Goal: Task Accomplishment & Management: Use online tool/utility

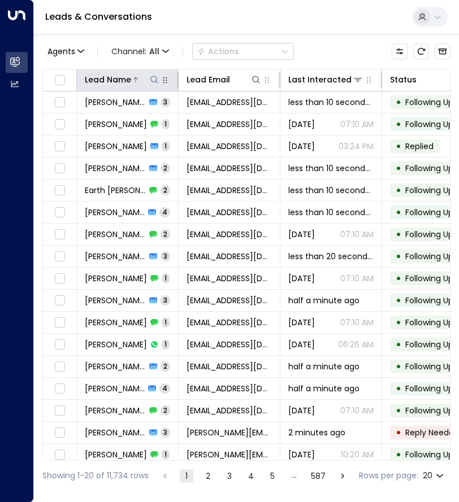
click at [157, 79] on icon at bounding box center [153, 79] width 7 height 7
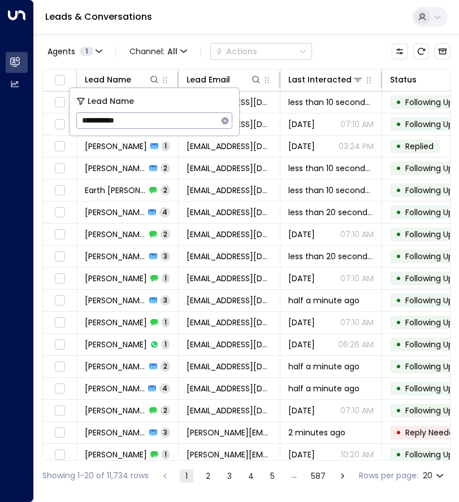
type input "**********"
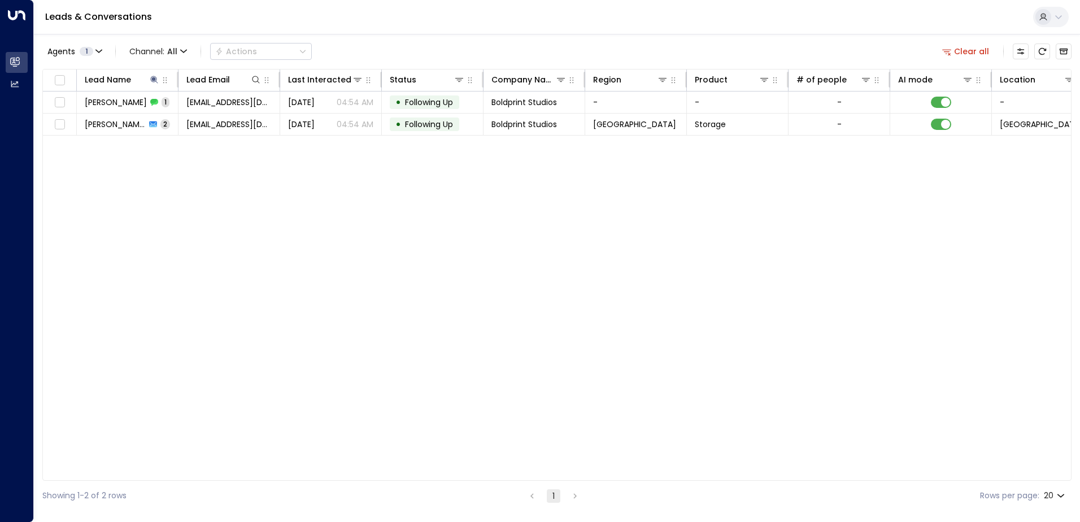
click at [268, 233] on div "Lead Name Lead Email Last Interacted Status Company Name Region Product # of pe…" at bounding box center [557, 275] width 1030 height 412
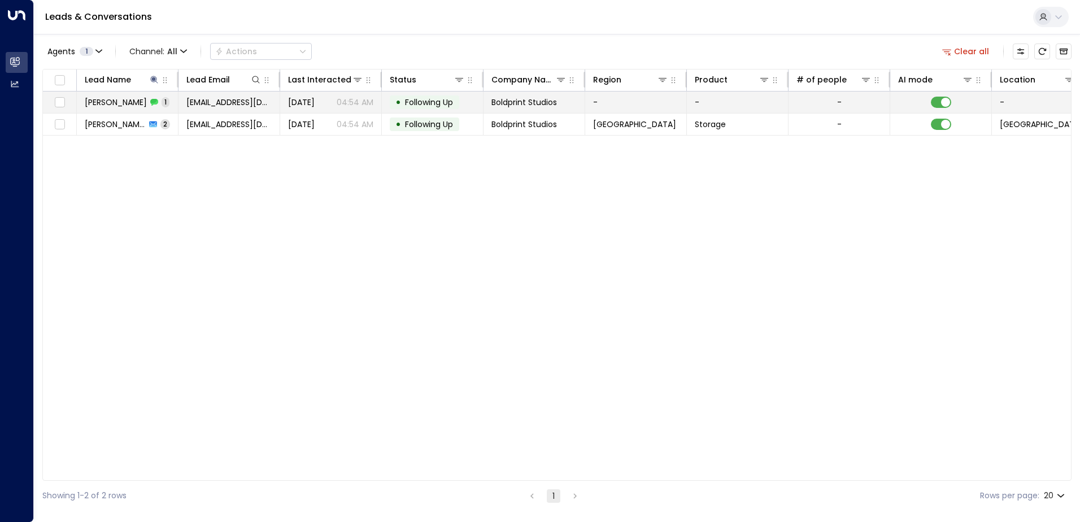
click at [150, 101] on icon at bounding box center [154, 102] width 8 height 7
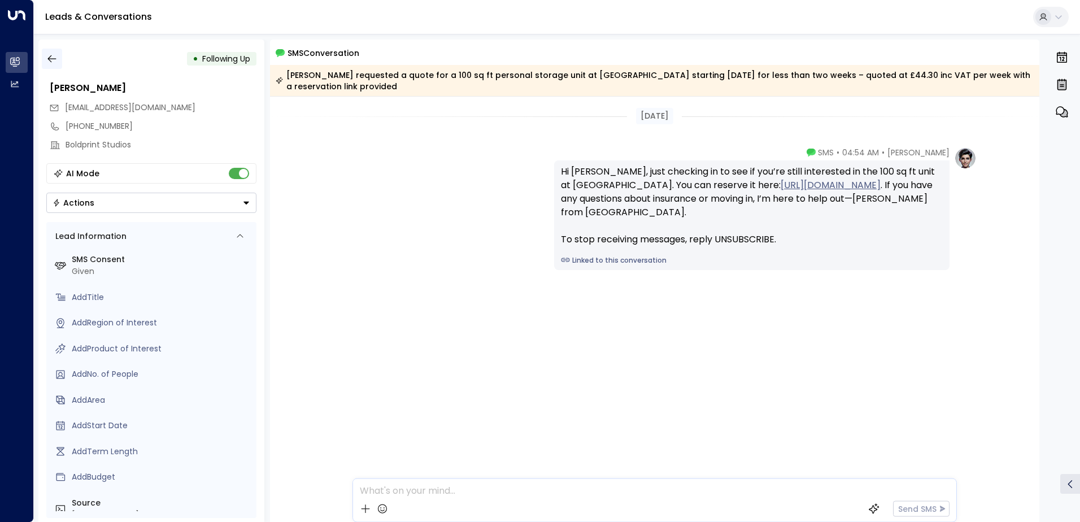
click at [49, 57] on icon "button" at bounding box center [51, 58] width 8 height 7
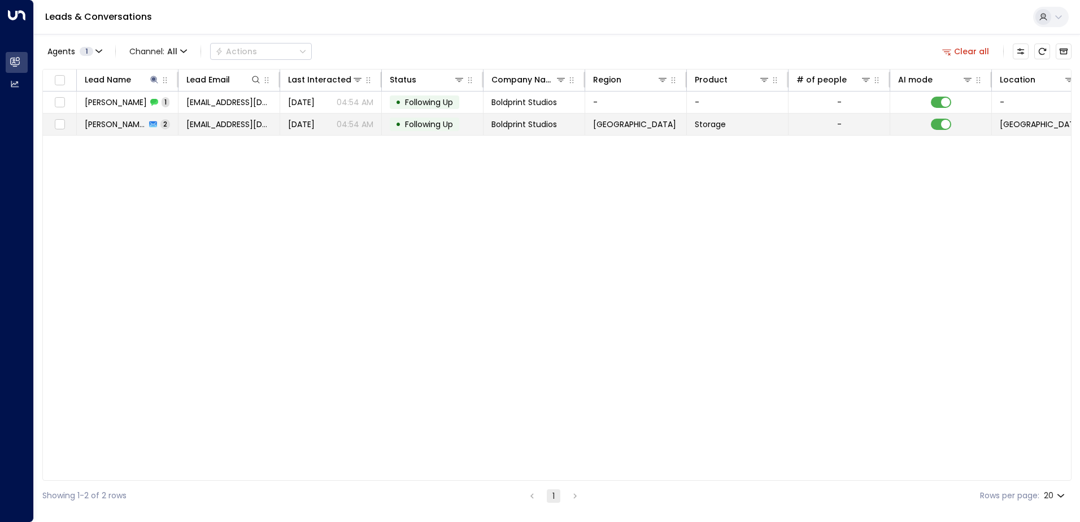
click at [132, 124] on span "Jade Waters" at bounding box center [115, 124] width 61 height 11
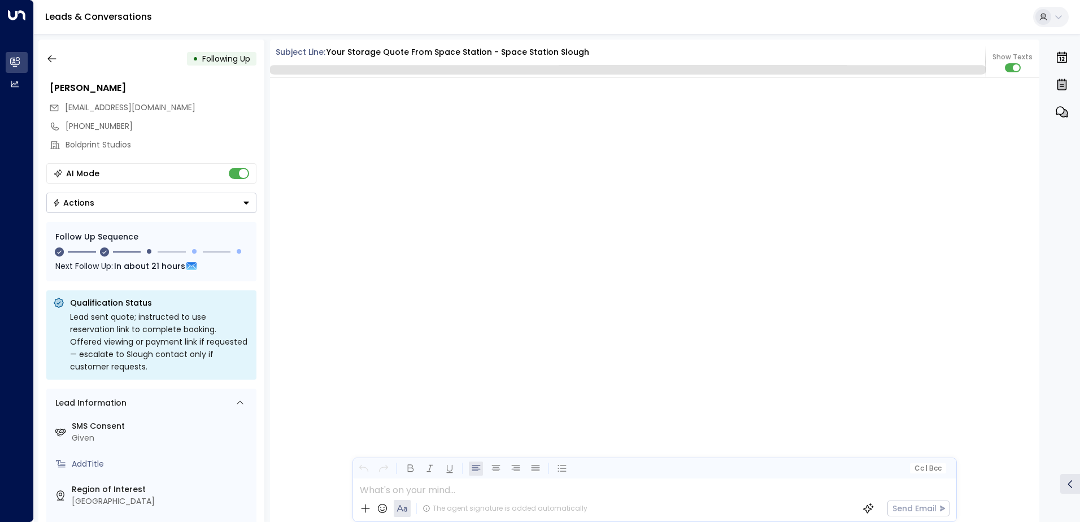
scroll to position [1077, 0]
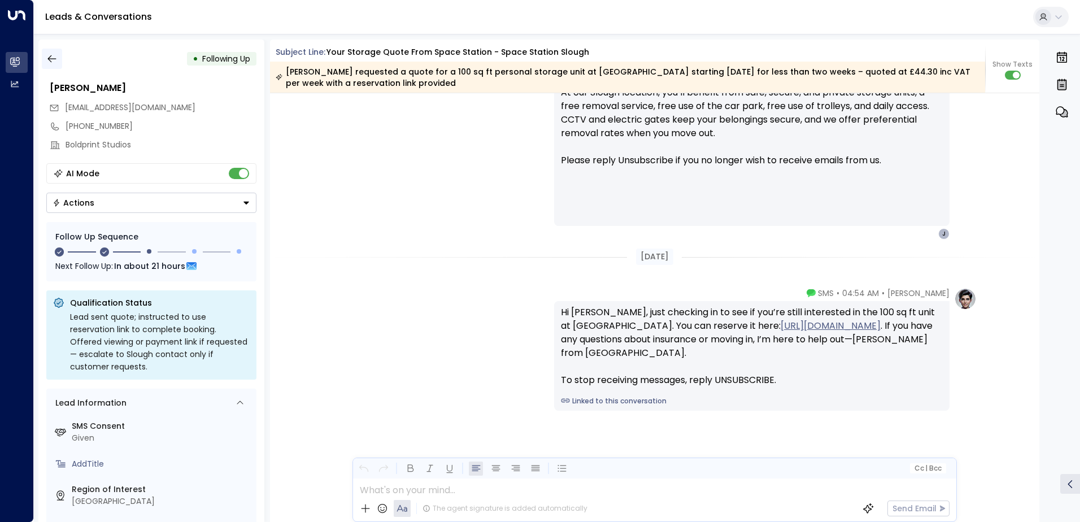
click at [49, 57] on icon "button" at bounding box center [51, 58] width 11 height 11
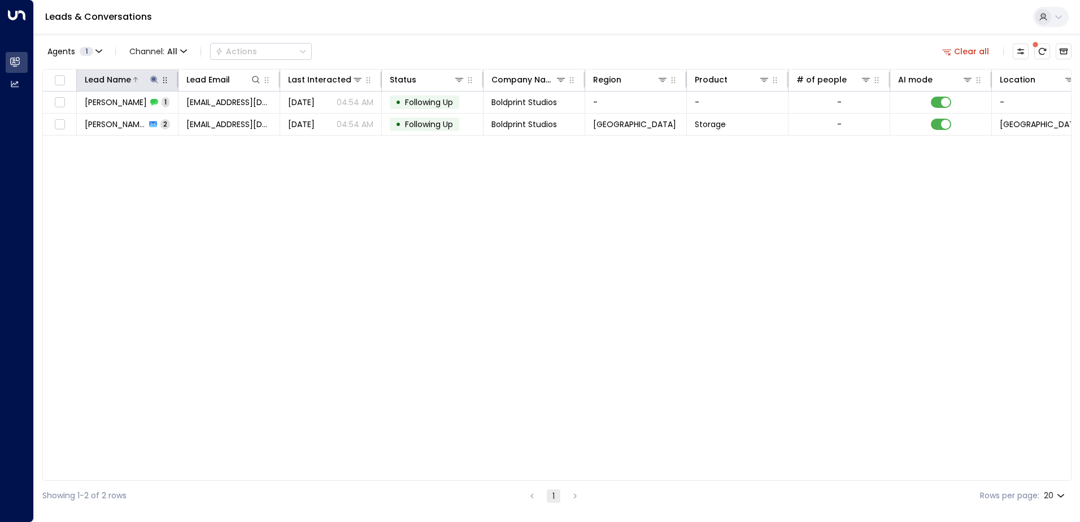
click at [152, 79] on icon at bounding box center [153, 79] width 7 height 7
type input "*"
type input "**********"
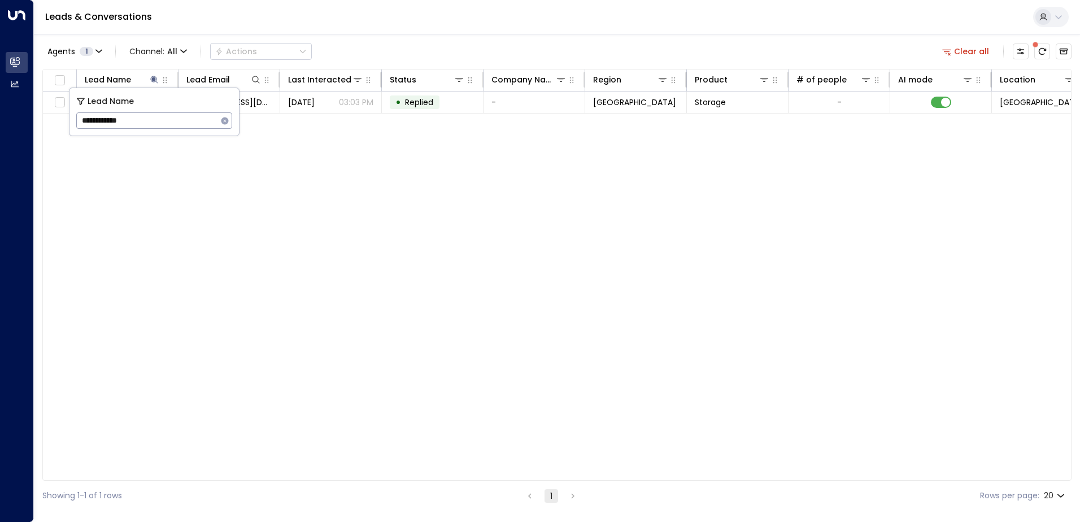
click at [172, 219] on div "Lead Name Lead Email Last Interacted Status Company Name Region Product # of pe…" at bounding box center [557, 275] width 1030 height 412
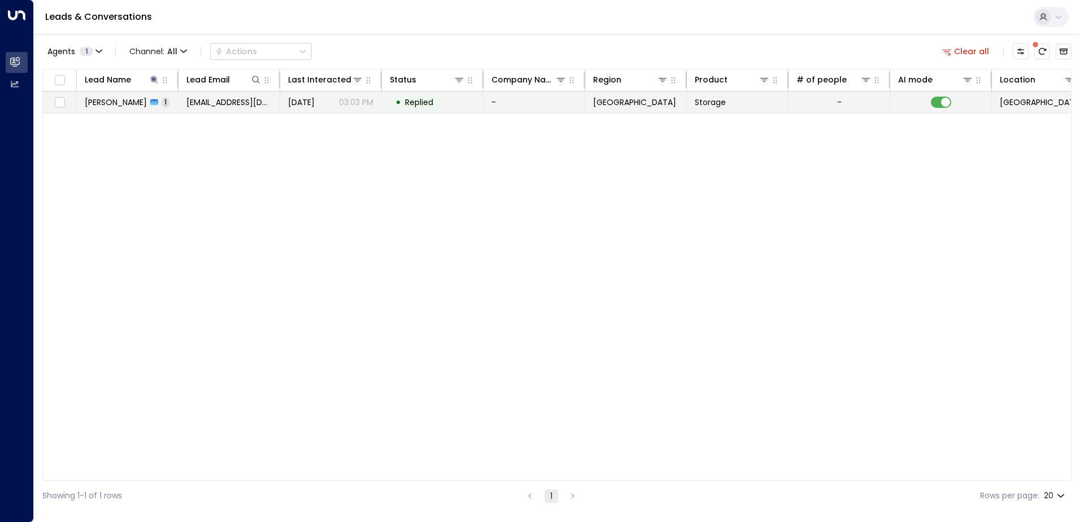
click at [137, 103] on span "[PERSON_NAME]" at bounding box center [116, 102] width 62 height 11
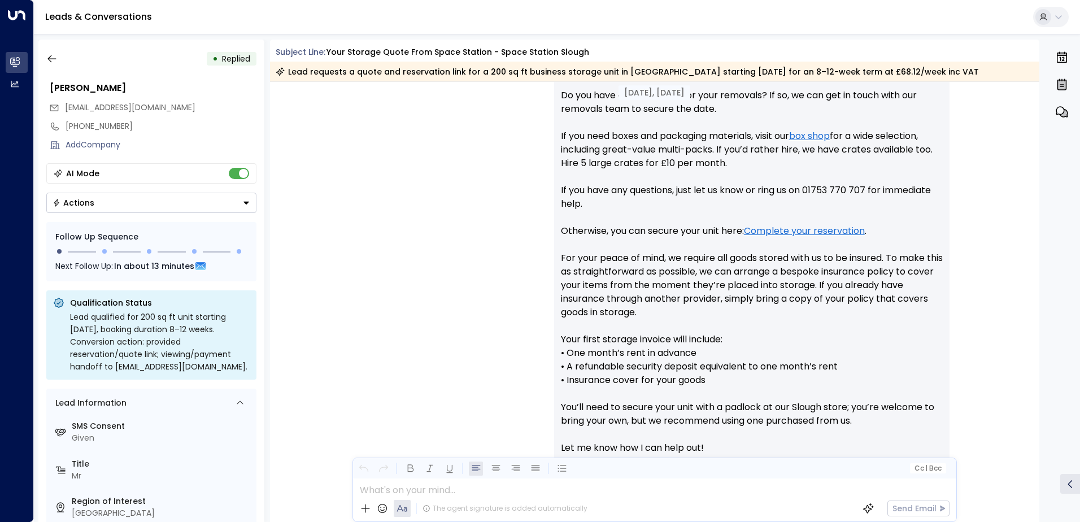
scroll to position [575, 0]
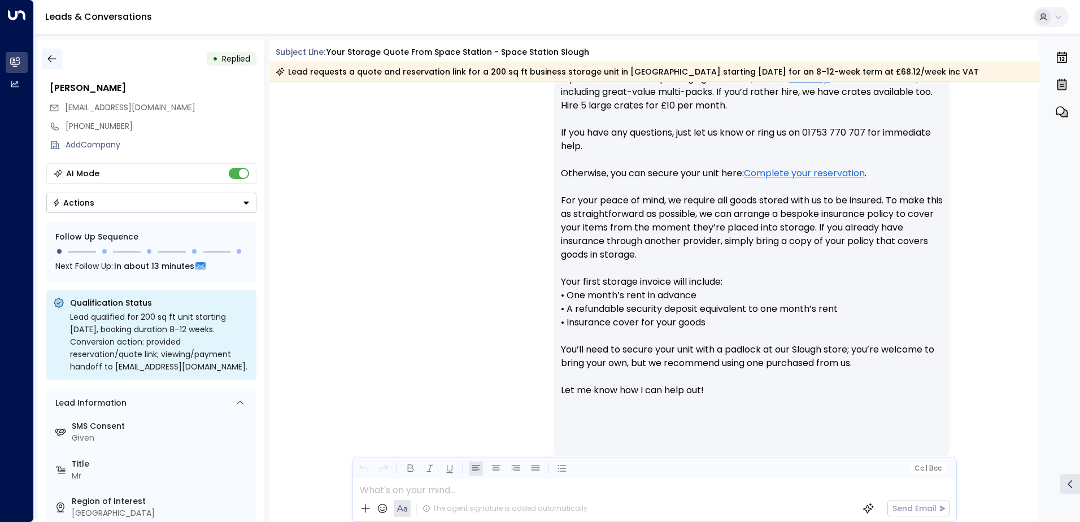
click at [45, 57] on button "button" at bounding box center [52, 59] width 20 height 20
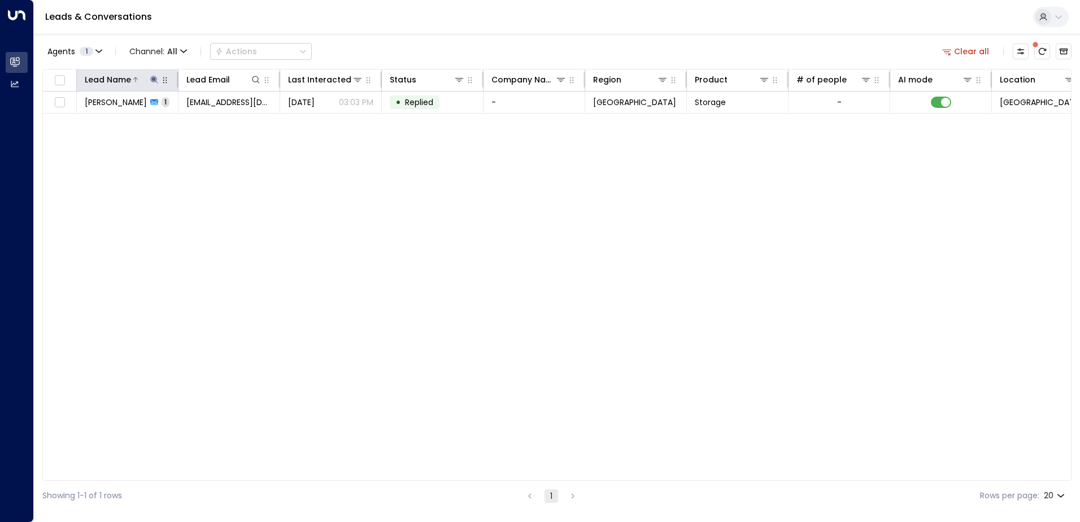
click at [158, 83] on icon at bounding box center [153, 79] width 7 height 7
drag, startPoint x: 115, startPoint y: 126, endPoint x: 67, endPoint y: 124, distance: 47.5
click at [67, 124] on body "**********" at bounding box center [540, 255] width 1080 height 511
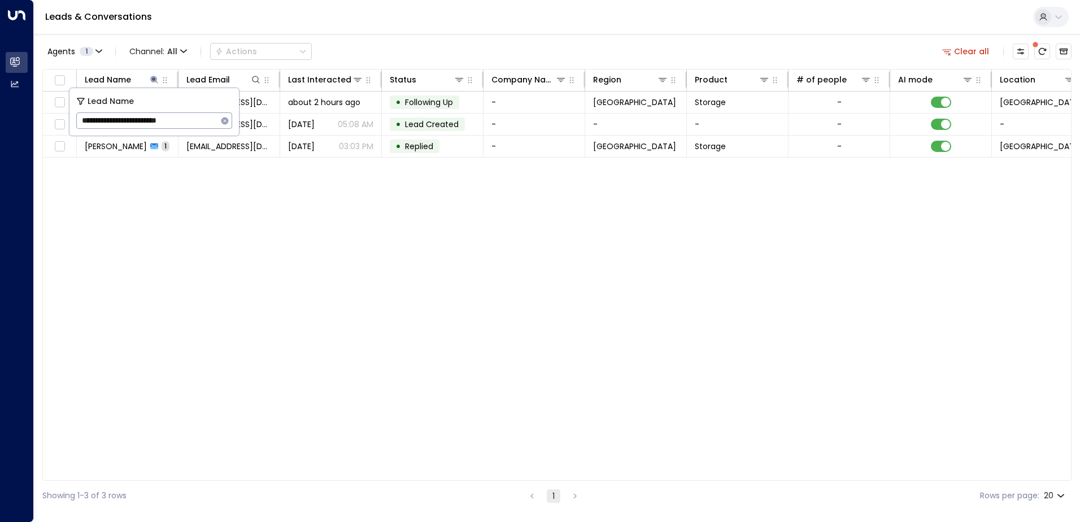
drag, startPoint x: 134, startPoint y: 120, endPoint x: 78, endPoint y: 120, distance: 55.9
click at [78, 120] on input "**********" at bounding box center [146, 120] width 141 height 21
type input "**********"
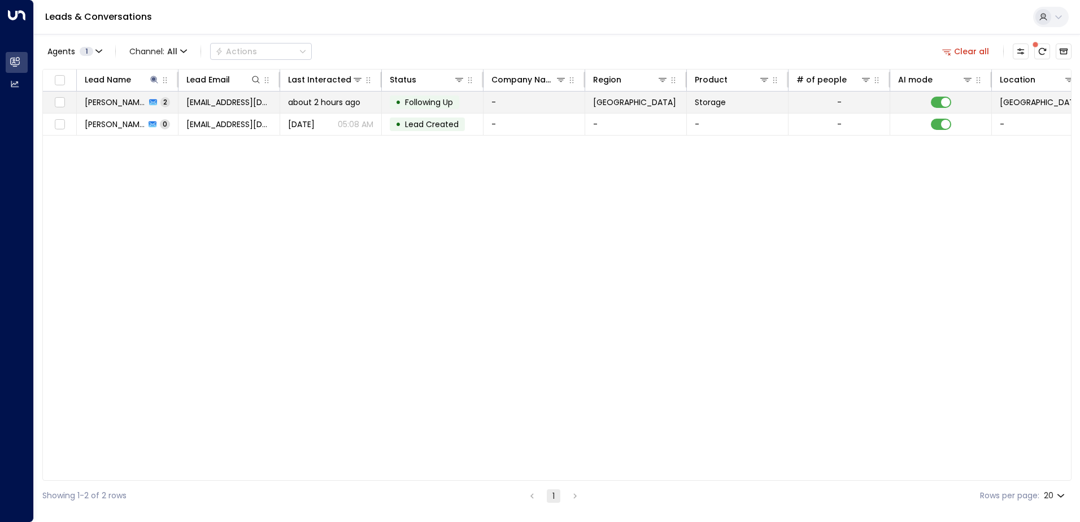
click at [128, 106] on span "Saadia Farooq" at bounding box center [115, 102] width 61 height 11
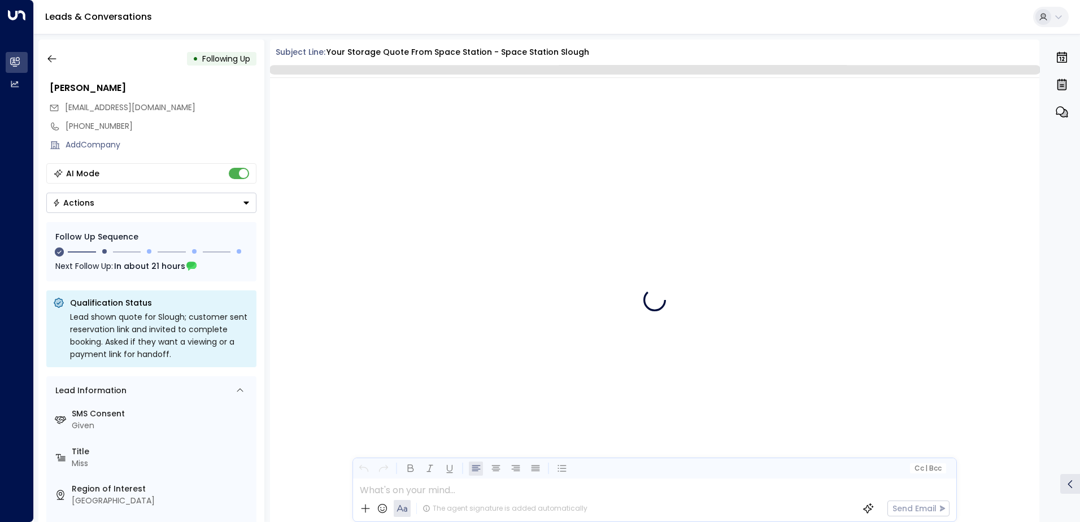
scroll to position [784, 0]
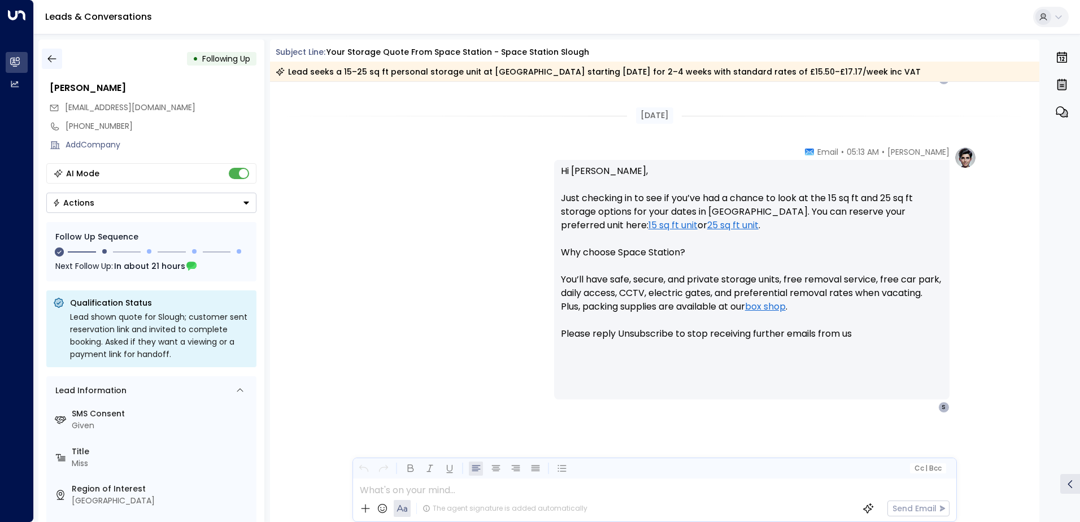
click at [50, 53] on icon "button" at bounding box center [51, 58] width 11 height 11
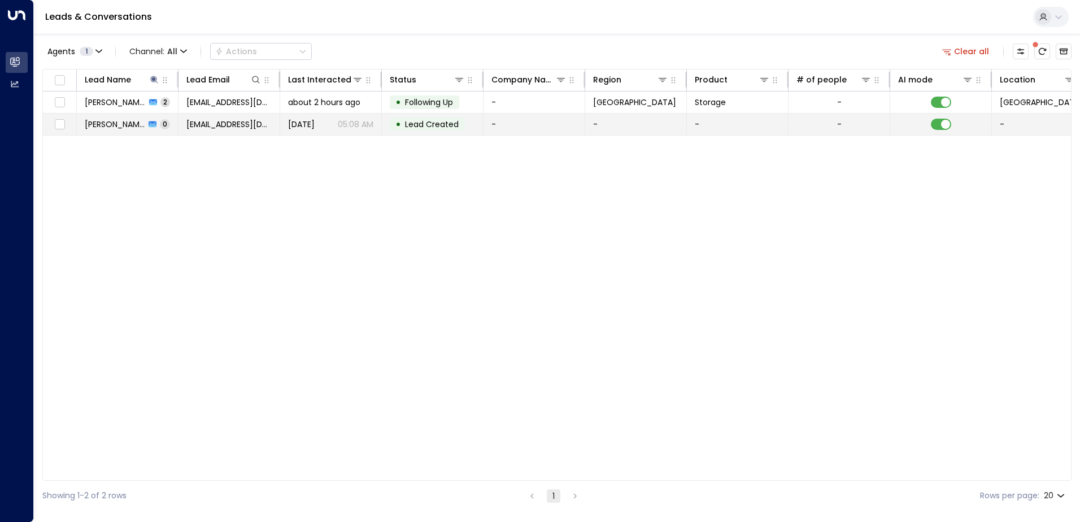
click at [117, 118] on td "Saadia Farooq 0" at bounding box center [128, 124] width 102 height 21
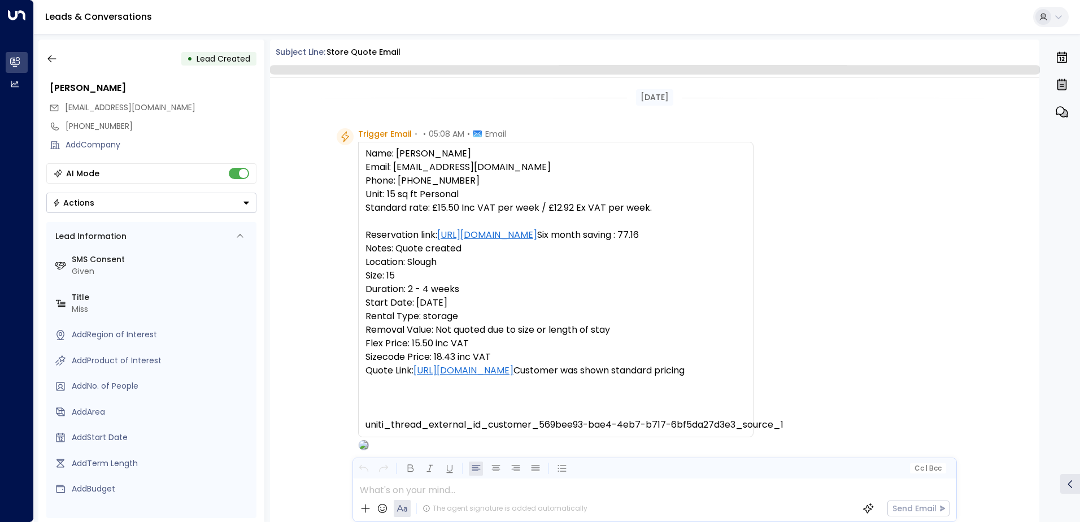
scroll to position [69, 0]
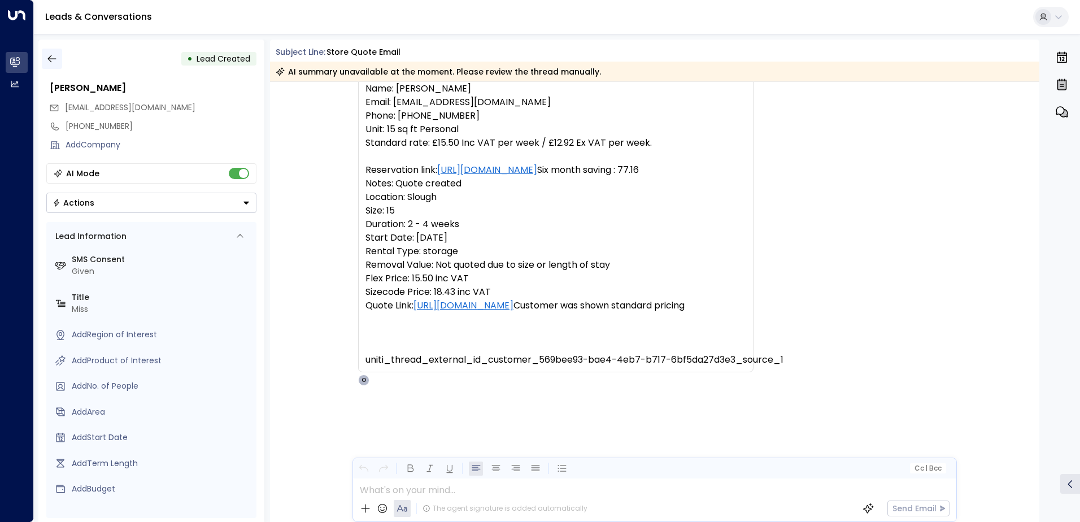
click at [57, 62] on icon "button" at bounding box center [51, 58] width 11 height 11
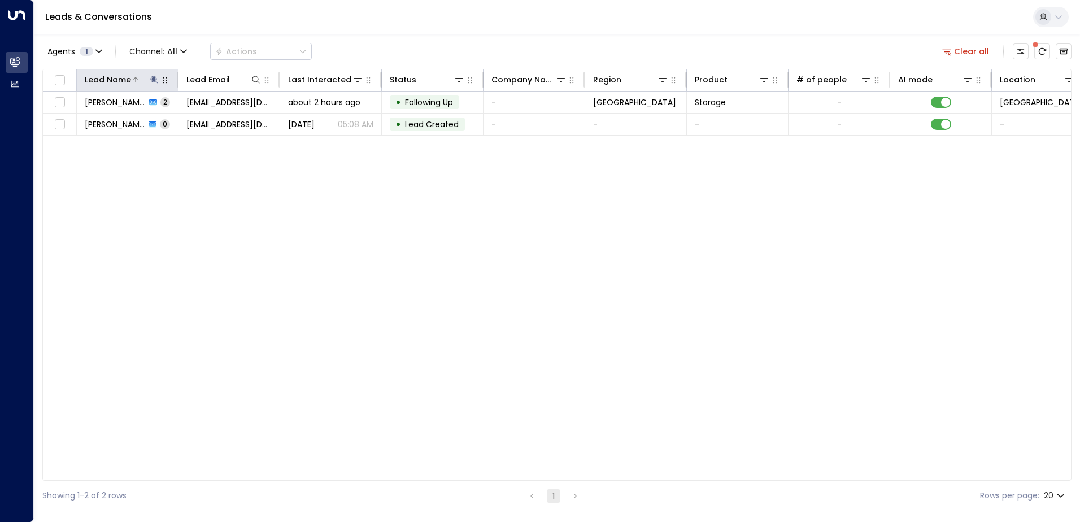
click at [152, 78] on icon at bounding box center [154, 79] width 9 height 9
drag, startPoint x: 99, startPoint y: 118, endPoint x: 78, endPoint y: 114, distance: 21.3
click at [78, 114] on input "**********" at bounding box center [146, 120] width 141 height 21
type input "**********"
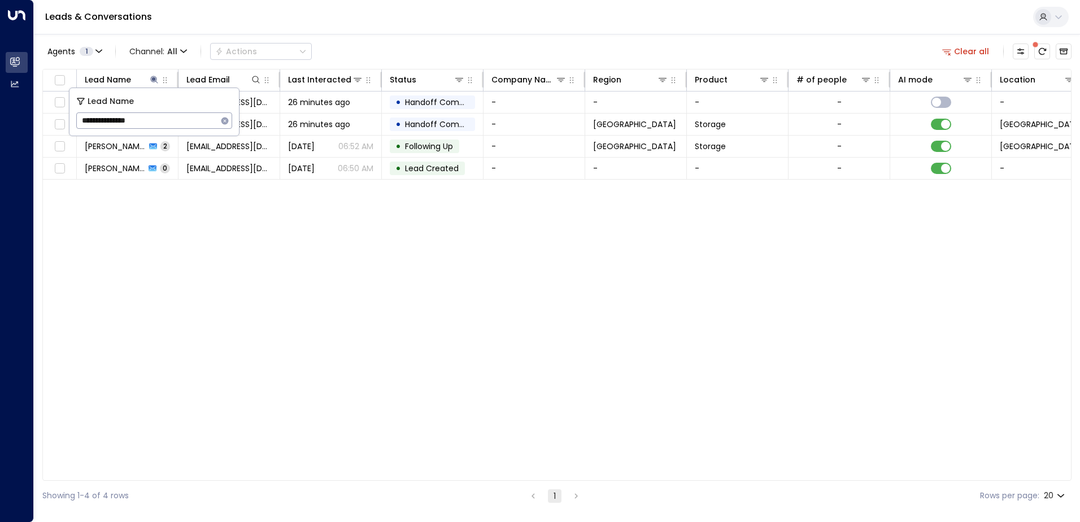
click at [333, 274] on div "Lead Name Lead Email Last Interacted Status Company Name Region Product # of pe…" at bounding box center [557, 275] width 1030 height 412
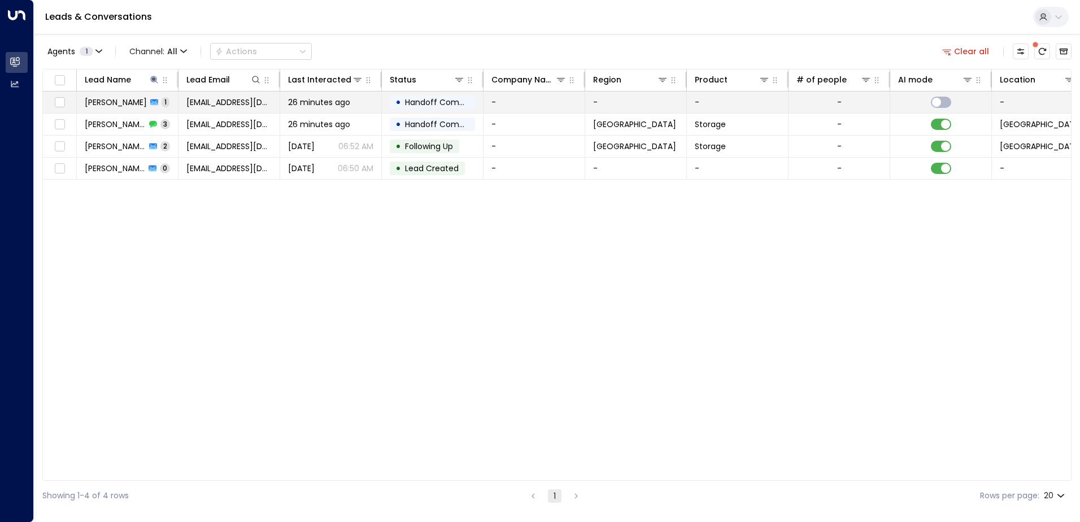
click at [129, 104] on span "Phillip Downing" at bounding box center [116, 102] width 62 height 11
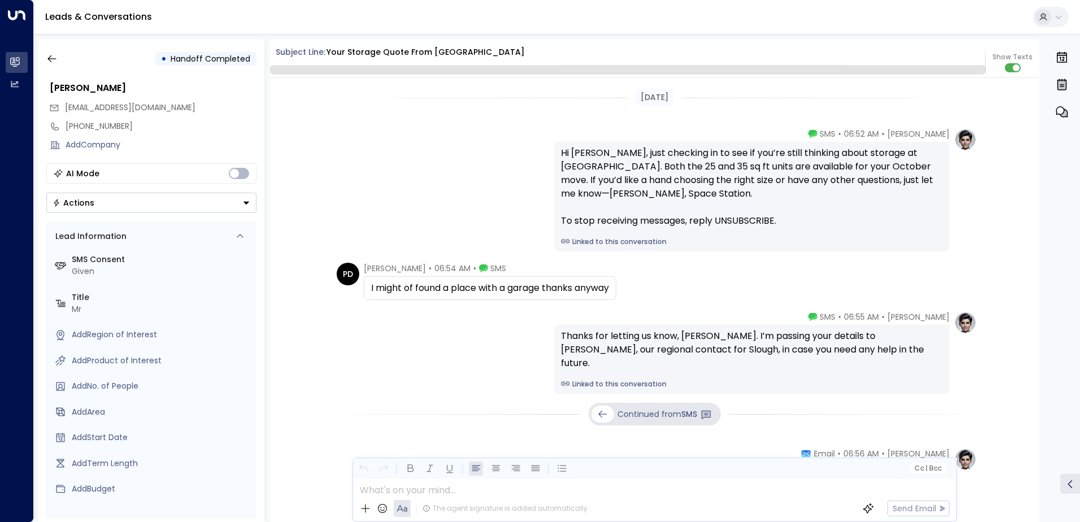
scroll to position [184, 0]
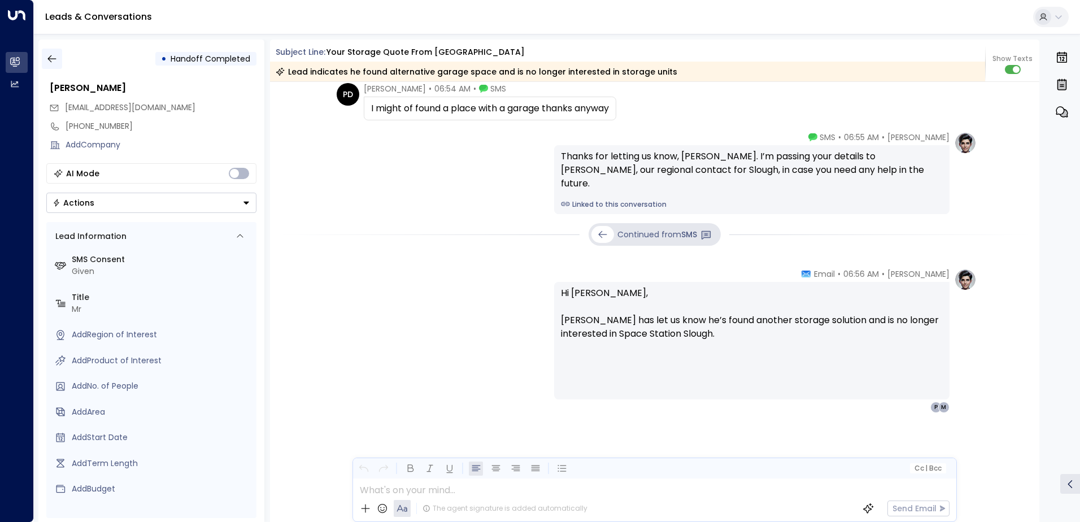
click at [51, 53] on icon "button" at bounding box center [51, 58] width 11 height 11
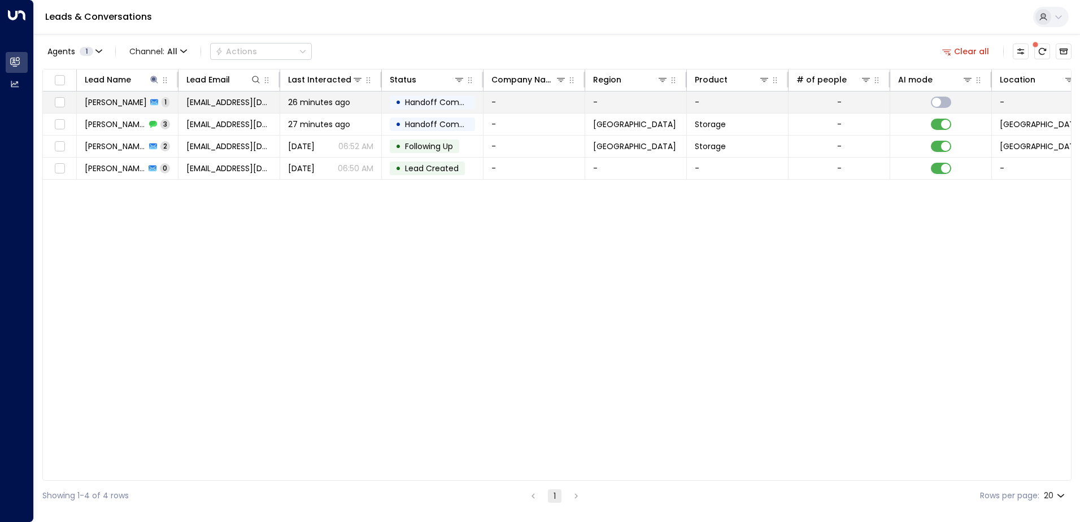
click at [122, 103] on span "Phillip Downing" at bounding box center [116, 102] width 62 height 11
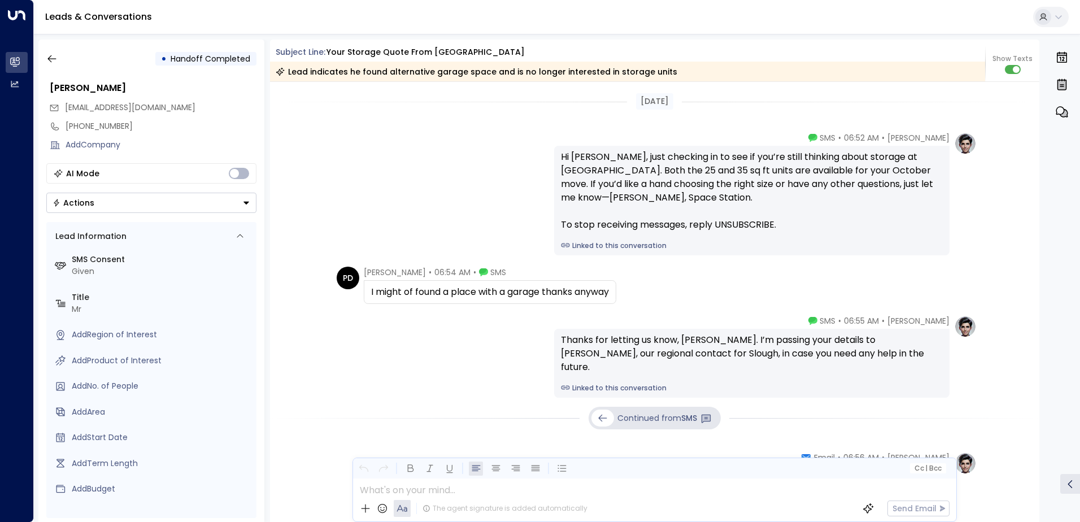
scroll to position [113, 0]
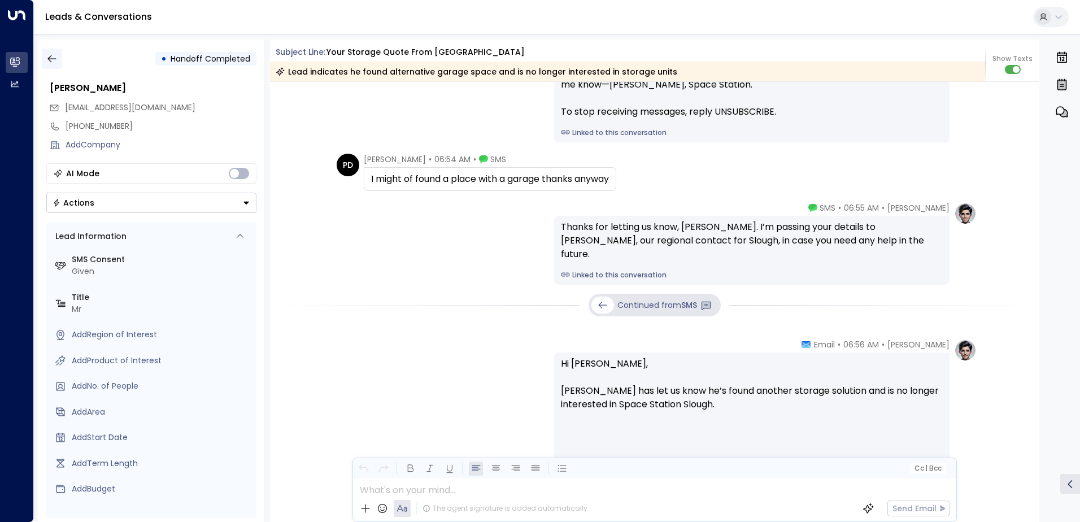
click at [50, 57] on icon "button" at bounding box center [51, 58] width 8 height 7
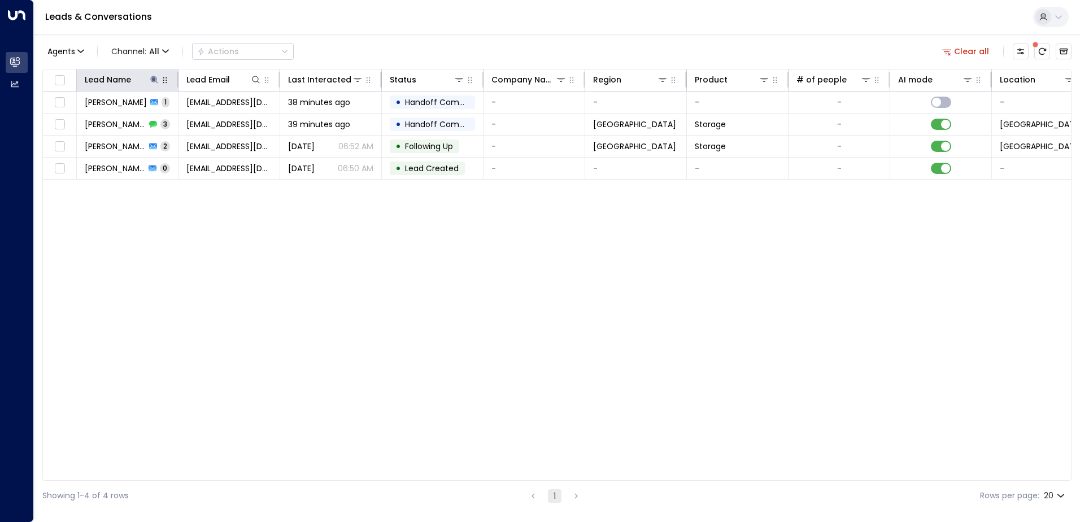
click at [161, 81] on icon "button" at bounding box center [164, 80] width 9 height 9
click at [156, 81] on icon at bounding box center [153, 79] width 7 height 7
drag, startPoint x: 147, startPoint y: 123, endPoint x: 81, endPoint y: 124, distance: 66.1
click at [81, 124] on input "**********" at bounding box center [146, 120] width 141 height 21
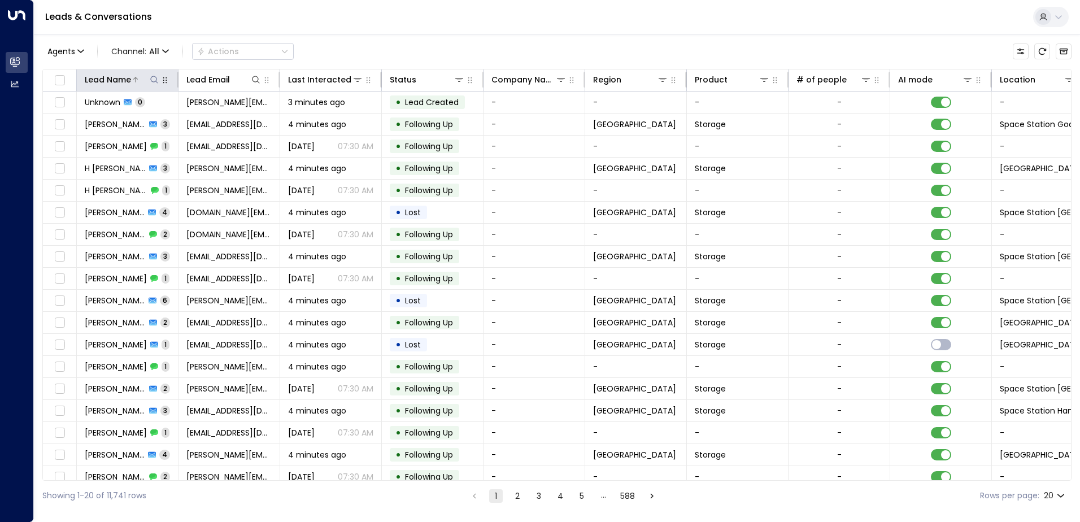
click at [155, 83] on icon at bounding box center [154, 79] width 9 height 9
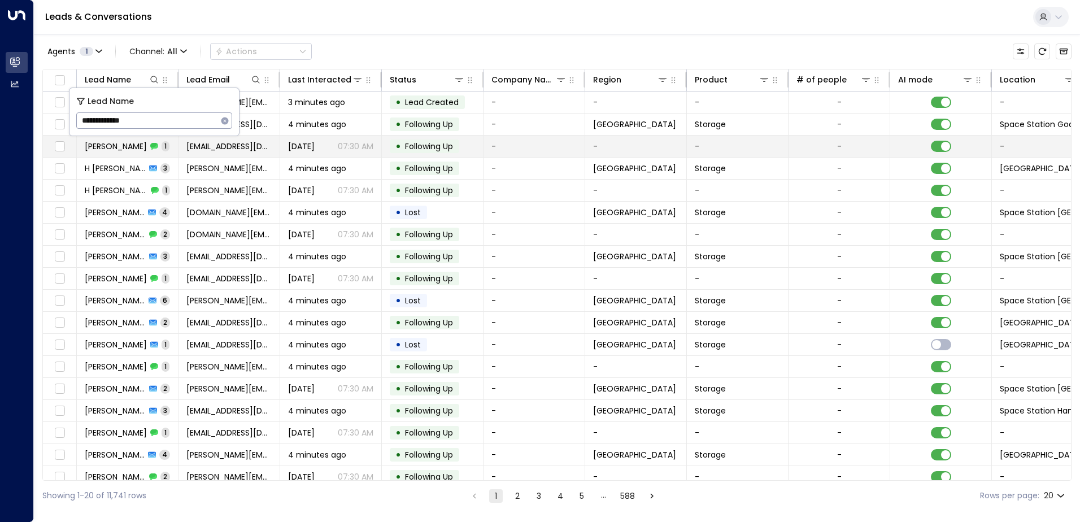
type input "**********"
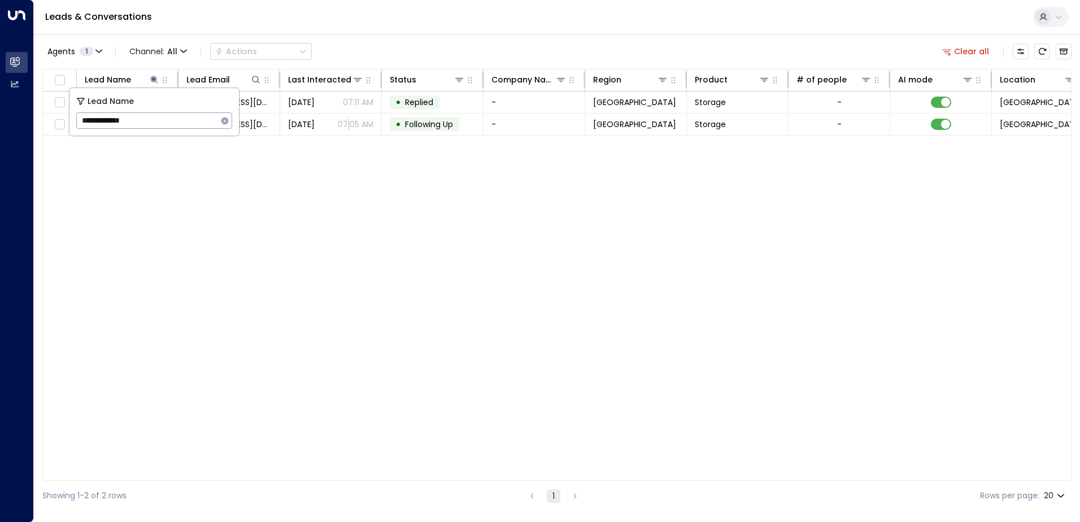
click at [349, 327] on div "Lead Name Lead Email Last Interacted Status Company Name Region Product # of pe…" at bounding box center [557, 275] width 1030 height 412
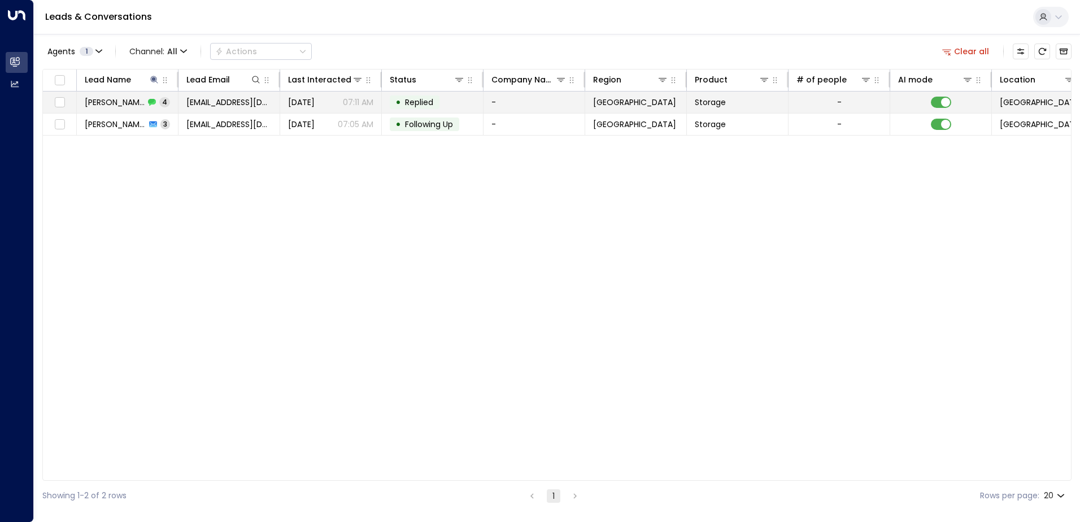
click at [133, 103] on span "[PERSON_NAME]" at bounding box center [115, 102] width 60 height 11
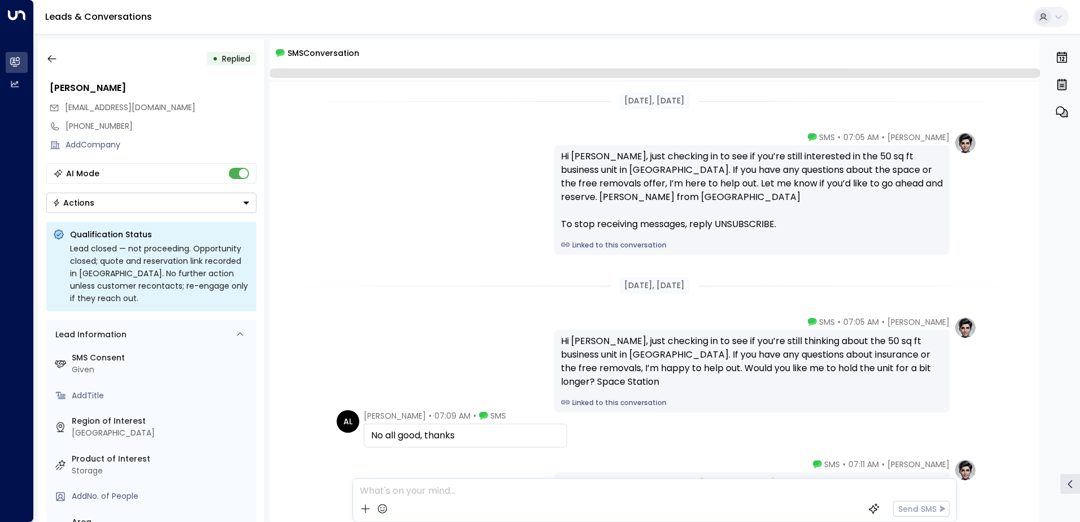
scroll to position [99, 0]
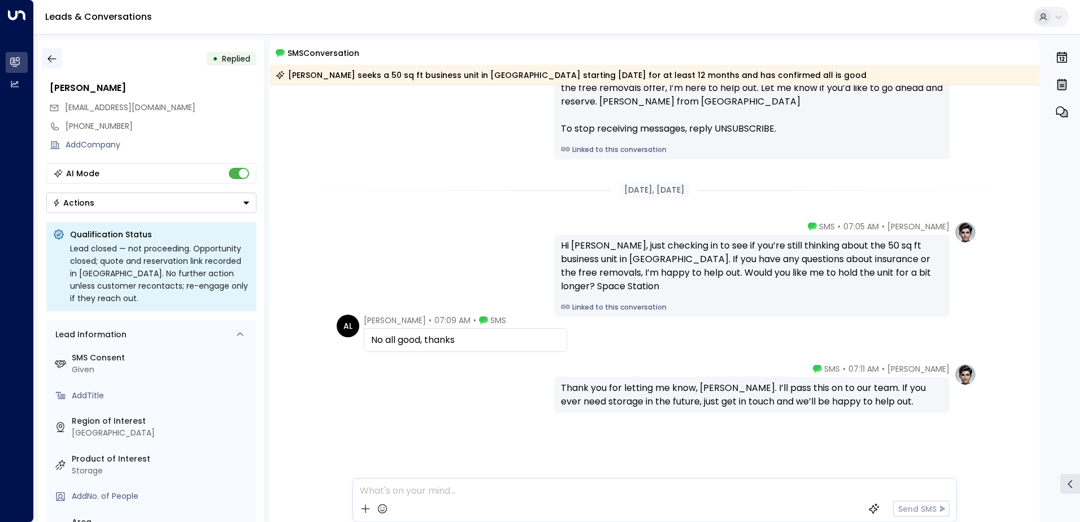
click at [53, 60] on icon "button" at bounding box center [51, 58] width 11 height 11
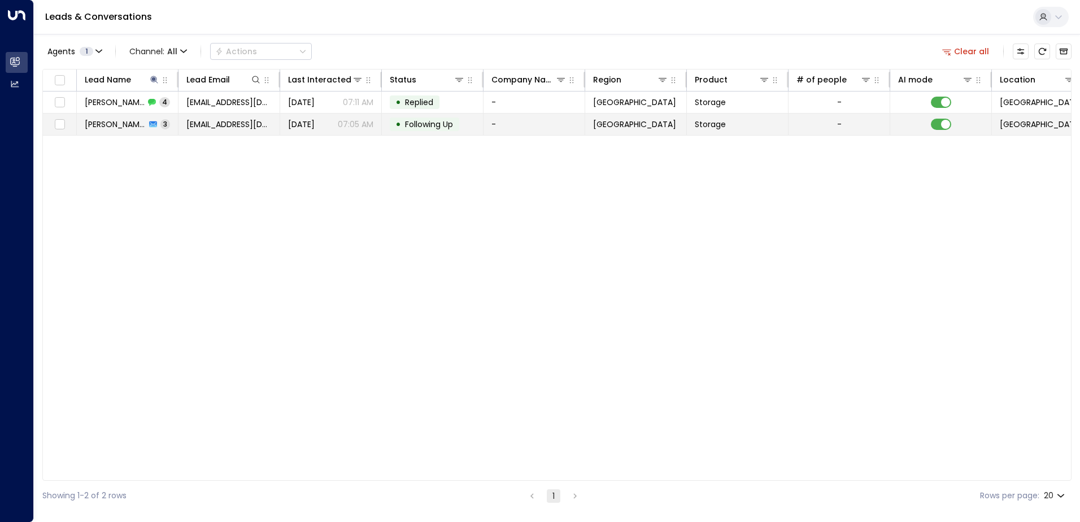
click at [141, 129] on div "[PERSON_NAME] 3" at bounding box center [127, 124] width 85 height 11
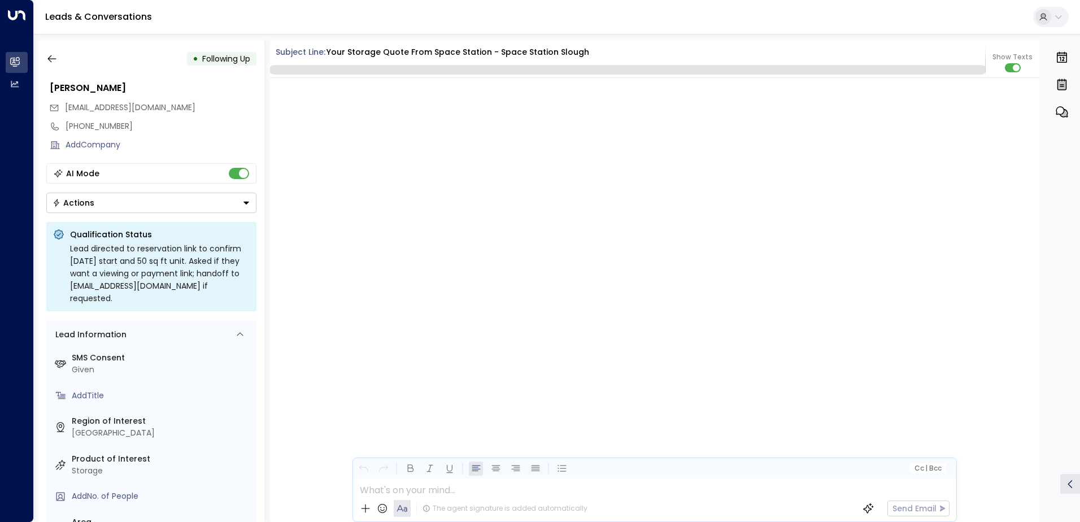
scroll to position [1996, 0]
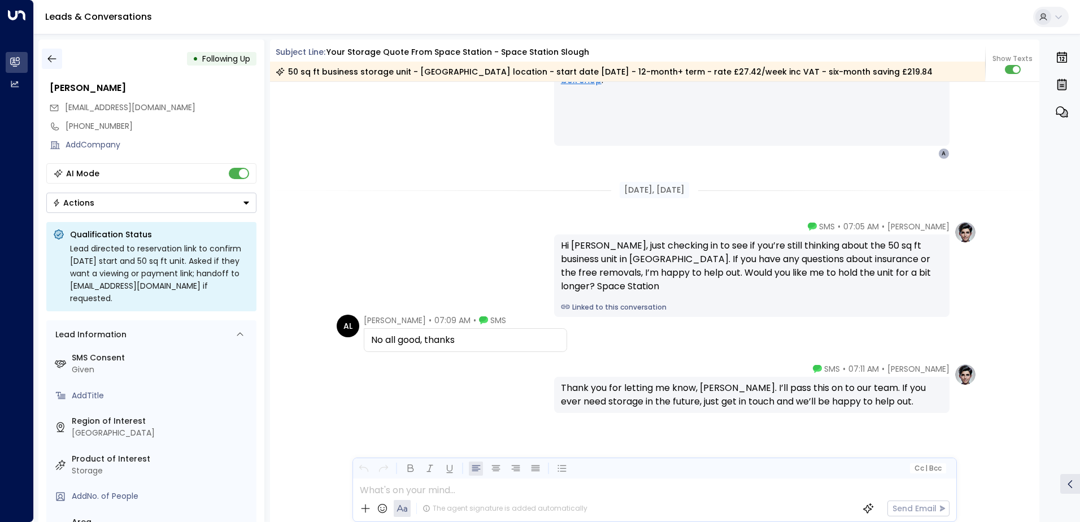
click at [47, 60] on icon "button" at bounding box center [51, 58] width 11 height 11
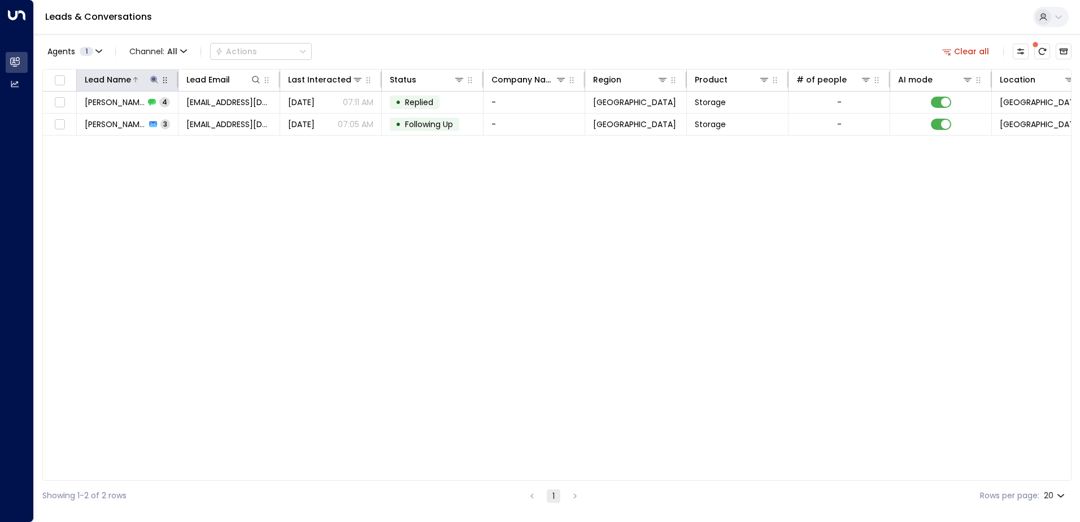
click at [157, 81] on icon at bounding box center [154, 79] width 9 height 9
drag, startPoint x: 143, startPoint y: 123, endPoint x: 83, endPoint y: 123, distance: 59.9
click at [83, 123] on input "**********" at bounding box center [146, 120] width 141 height 21
type input "**********"
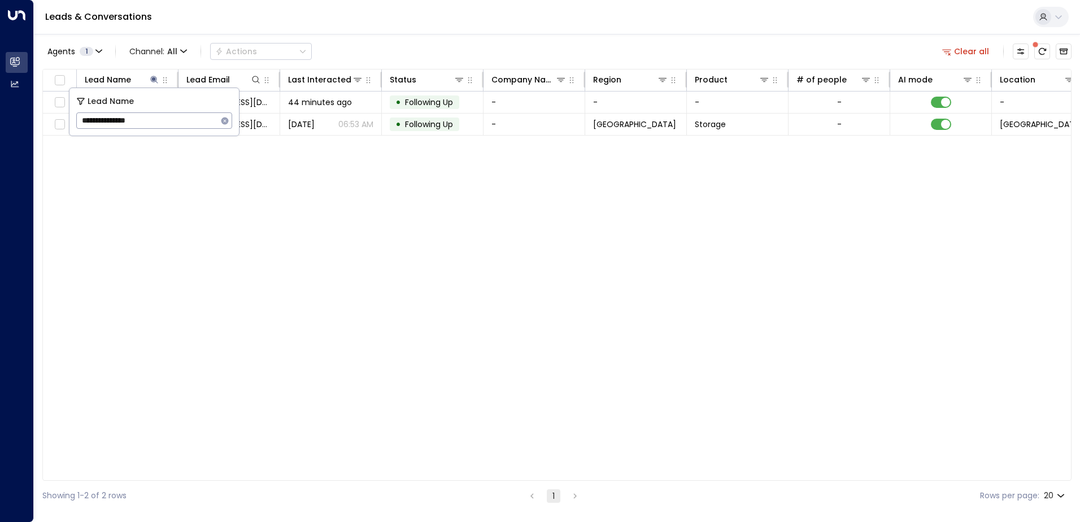
click at [682, 314] on div "Lead Name Lead Email Last Interacted Status Company Name Region Product # of pe…" at bounding box center [557, 275] width 1030 height 412
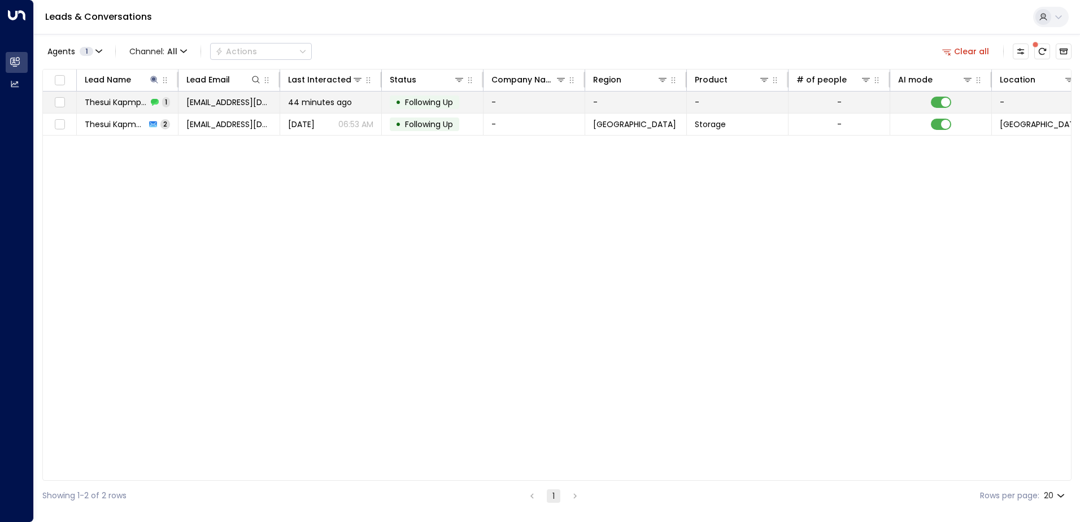
click at [132, 98] on span "Thesui Kapmpala" at bounding box center [116, 102] width 63 height 11
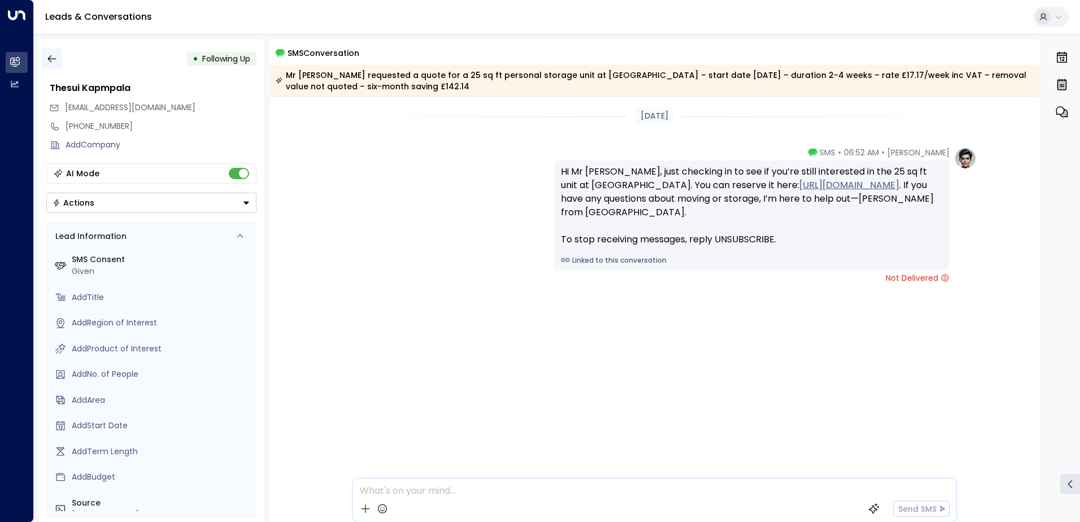
click at [53, 58] on icon "button" at bounding box center [51, 58] width 11 height 11
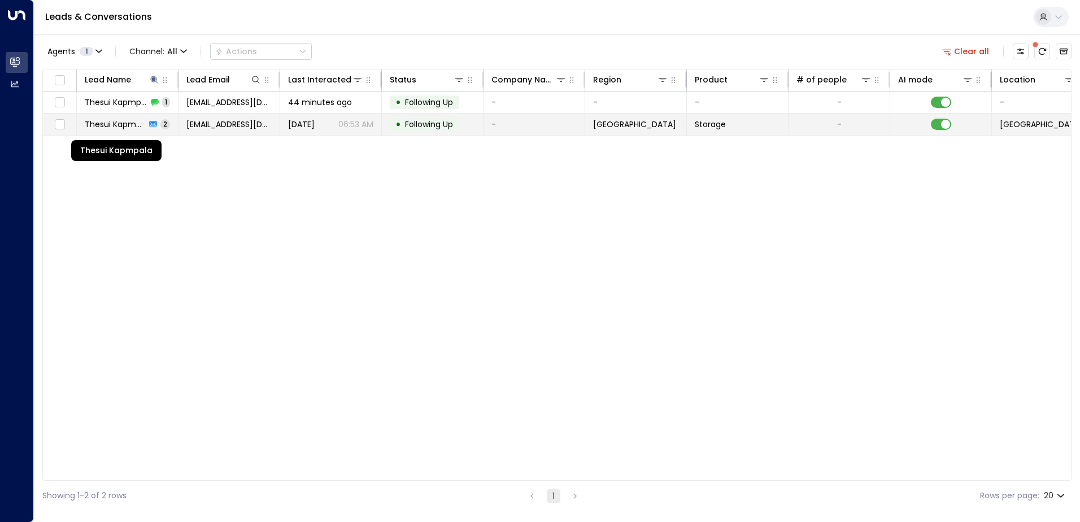
click at [121, 124] on span "Thesui Kapmpala" at bounding box center [115, 124] width 61 height 11
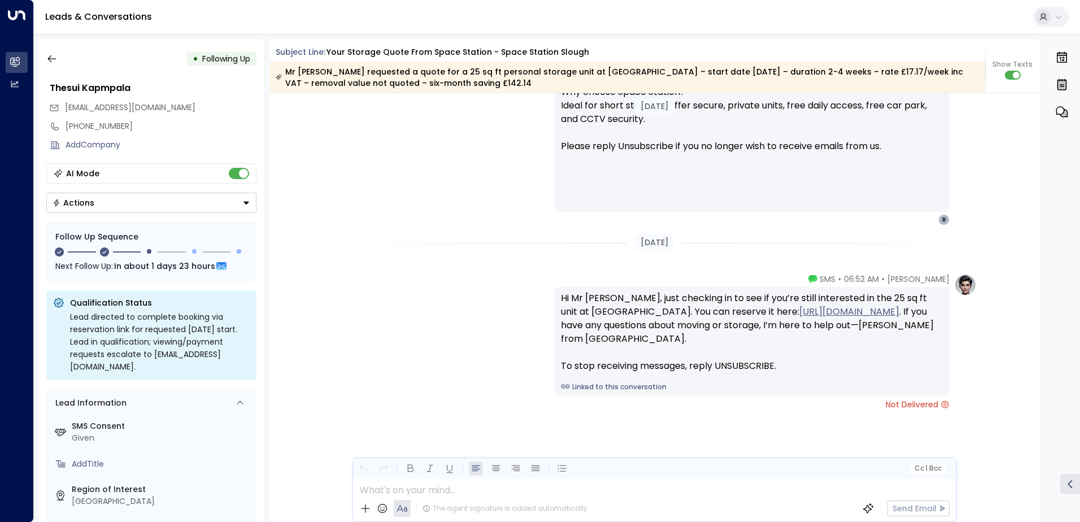
scroll to position [970, 0]
click at [54, 55] on icon "button" at bounding box center [51, 58] width 11 height 11
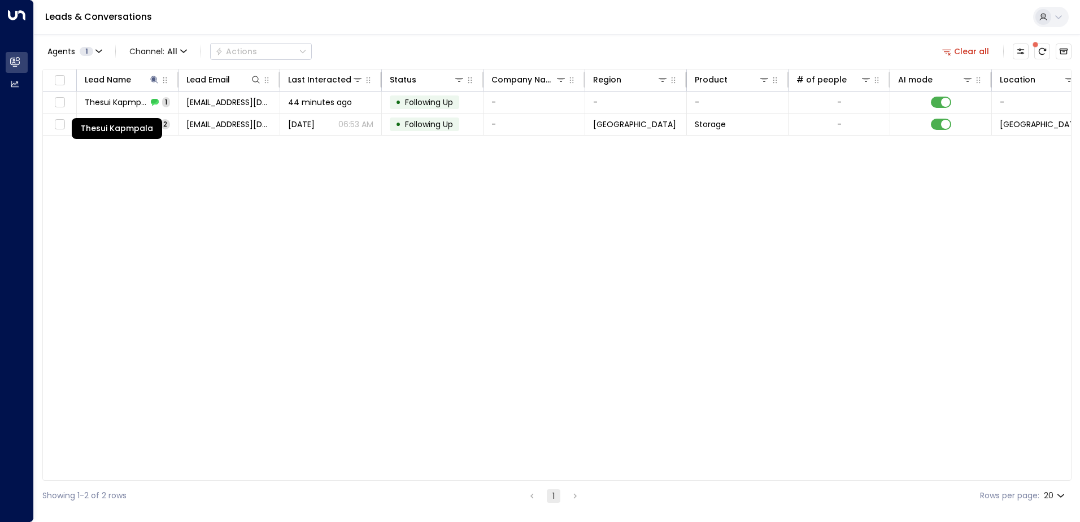
click at [136, 130] on div "Thesui Kapmpala" at bounding box center [117, 128] width 90 height 21
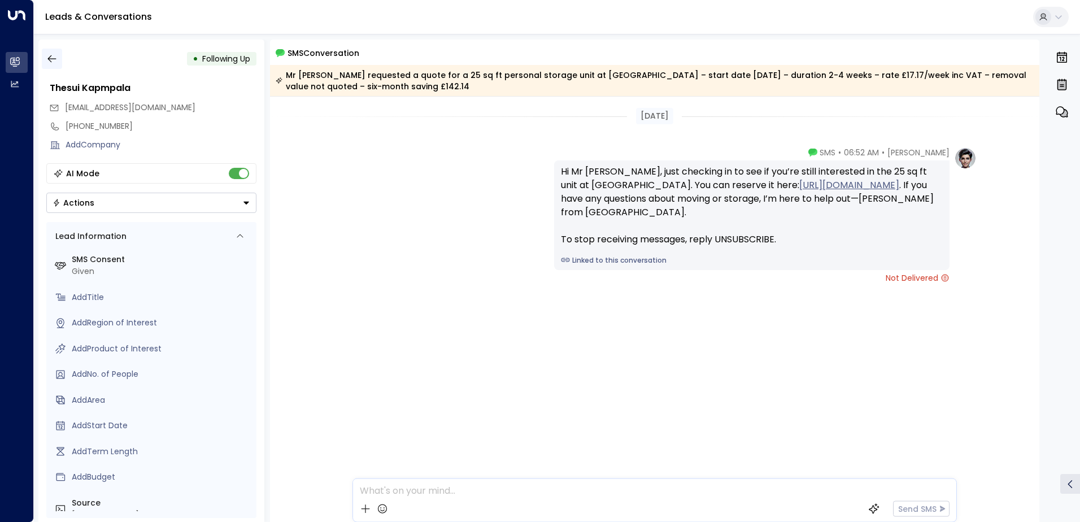
click at [55, 55] on icon "button" at bounding box center [51, 58] width 11 height 11
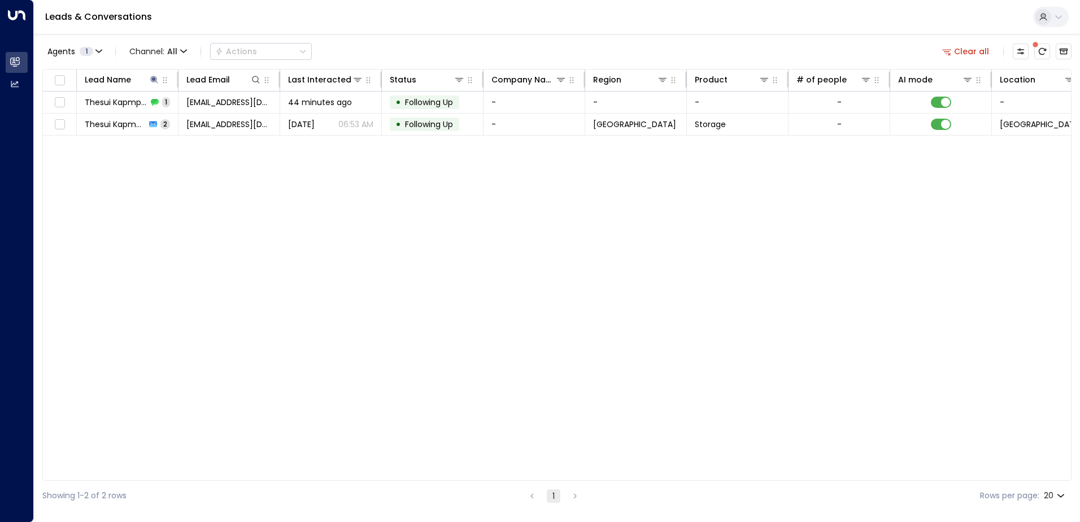
click at [485, 204] on div "Lead Name Lead Email Last Interacted Status Company Name Region Product # of pe…" at bounding box center [557, 275] width 1030 height 412
